Goal: Information Seeking & Learning: Find contact information

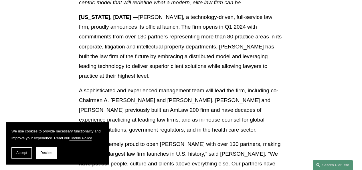
scroll to position [172, 0]
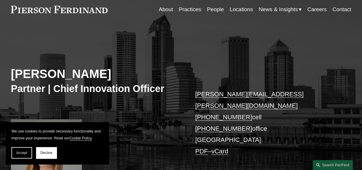
scroll to position [57, 0]
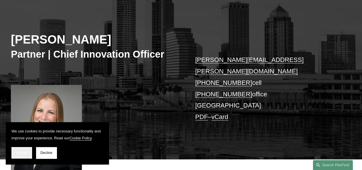
click at [24, 153] on span "Accept" at bounding box center [21, 152] width 11 height 4
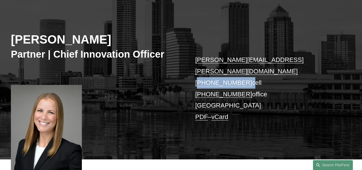
drag, startPoint x: 244, startPoint y: 72, endPoint x: 199, endPoint y: 72, distance: 45.5
click at [199, 72] on p "christina.wojcik@pierferd.com +1.202.230.7701 cell +1.202.769.1029 office Tampa…" at bounding box center [266, 88] width 142 height 68
drag, startPoint x: 269, startPoint y: 98, endPoint x: 264, endPoint y: 96, distance: 6.2
click at [269, 98] on p "christina.wojcik@pierferd.com +1.202.230.7701 cell +1.202.769.1029 office Tampa…" at bounding box center [266, 88] width 142 height 68
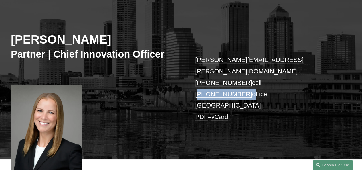
drag, startPoint x: 244, startPoint y: 85, endPoint x: 200, endPoint y: 86, distance: 44.3
click at [200, 86] on p "christina.wojcik@pierferd.com +1.202.230.7701 cell +1.202.769.1029 office Tampa…" at bounding box center [266, 88] width 142 height 68
copy p "1.202.769.1029"
click at [295, 97] on p "christina.wojcik@pierferd.com +1.202.230.7701 cell +1.202.769.1029 office Tampa…" at bounding box center [266, 88] width 142 height 68
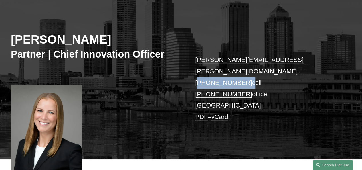
drag, startPoint x: 244, startPoint y: 71, endPoint x: 200, endPoint y: 70, distance: 44.0
click at [200, 70] on p "christina.wojcik@pierferd.com +1.202.230.7701 cell +1.202.769.1029 office Tampa…" at bounding box center [266, 88] width 142 height 68
copy p "1.202.230.7701"
